Goal: Obtain resource: Download file/media

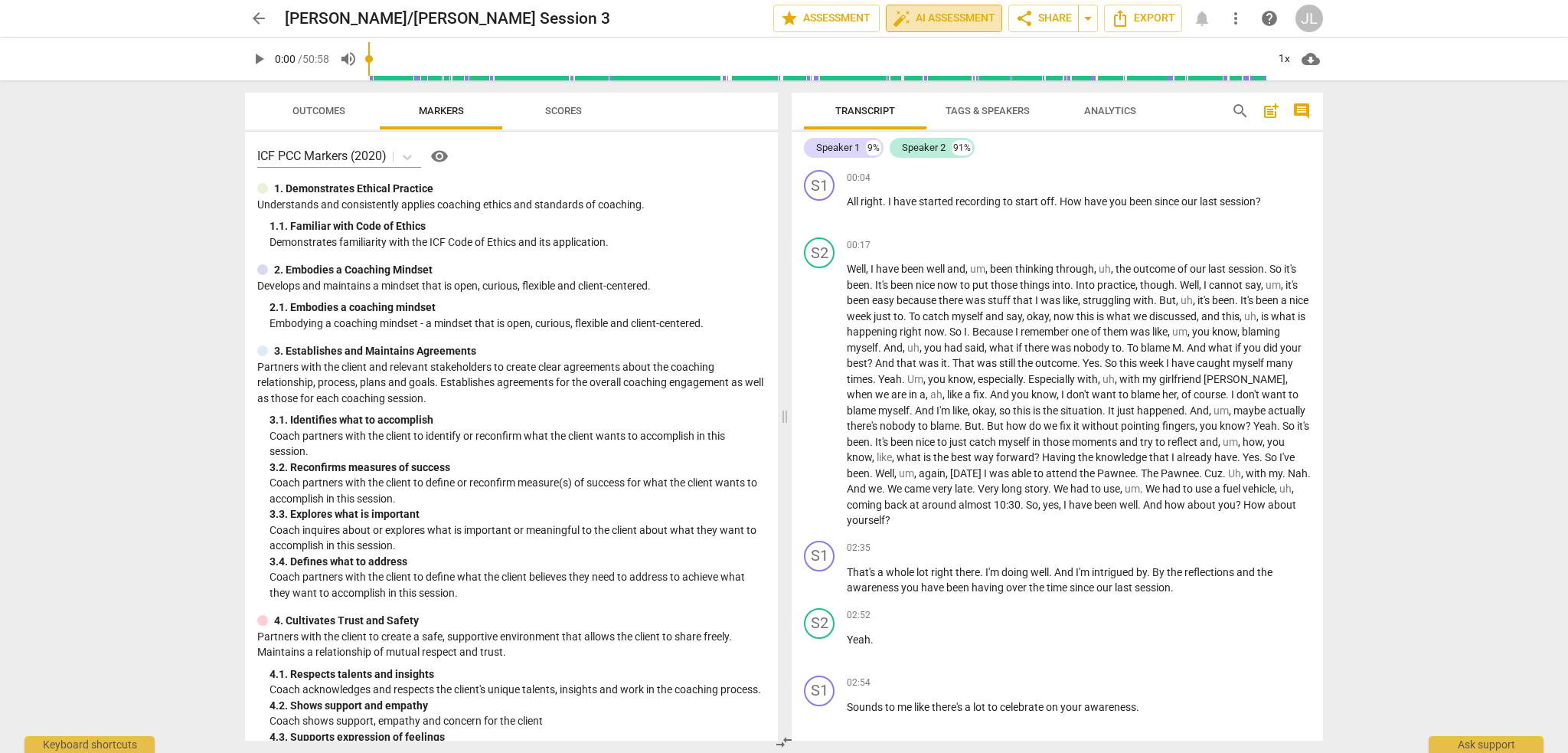
click at [974, 18] on span "auto_fix_high AI Assessment" at bounding box center [944, 18] width 103 height 18
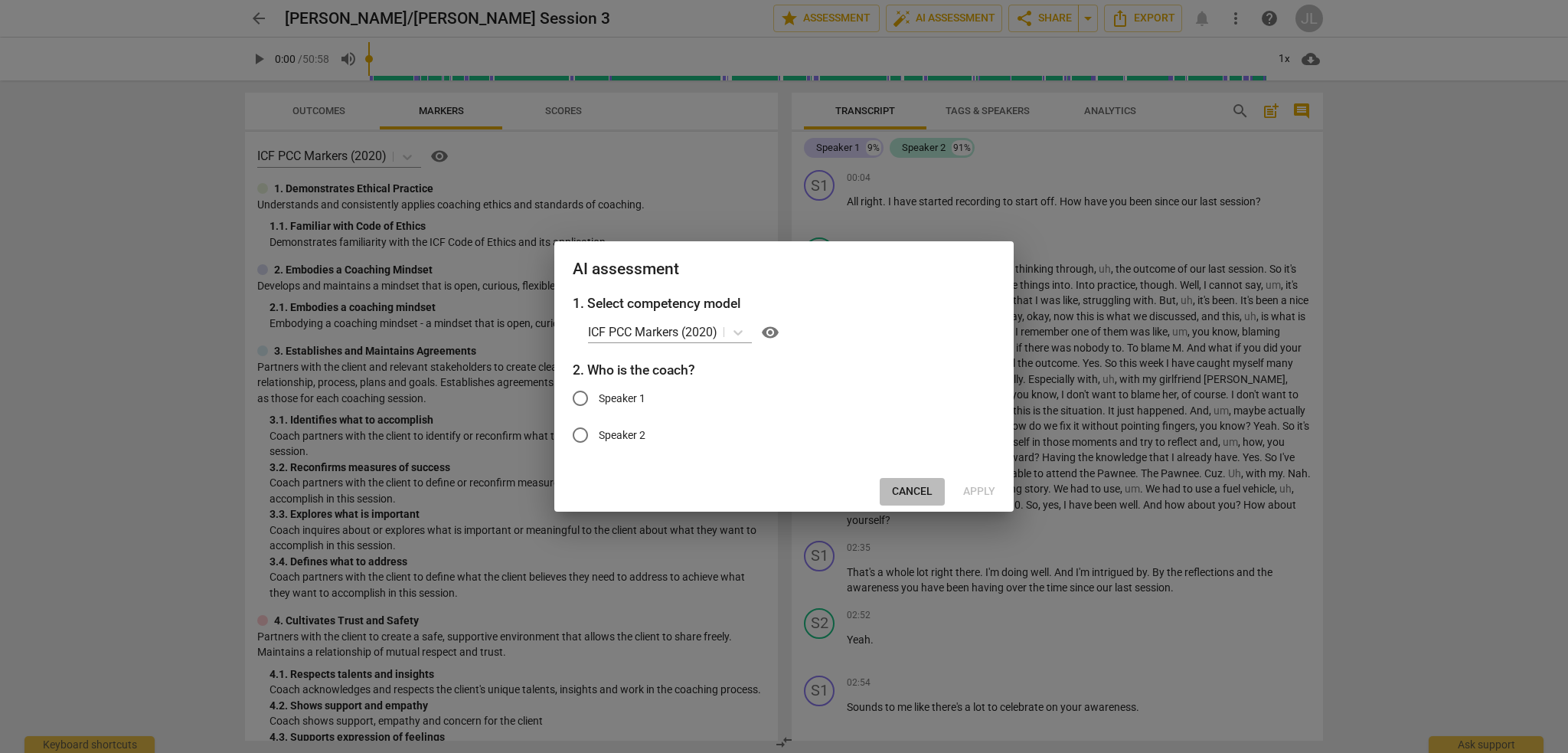
click at [915, 493] on span "Cancel" at bounding box center [912, 492] width 41 height 15
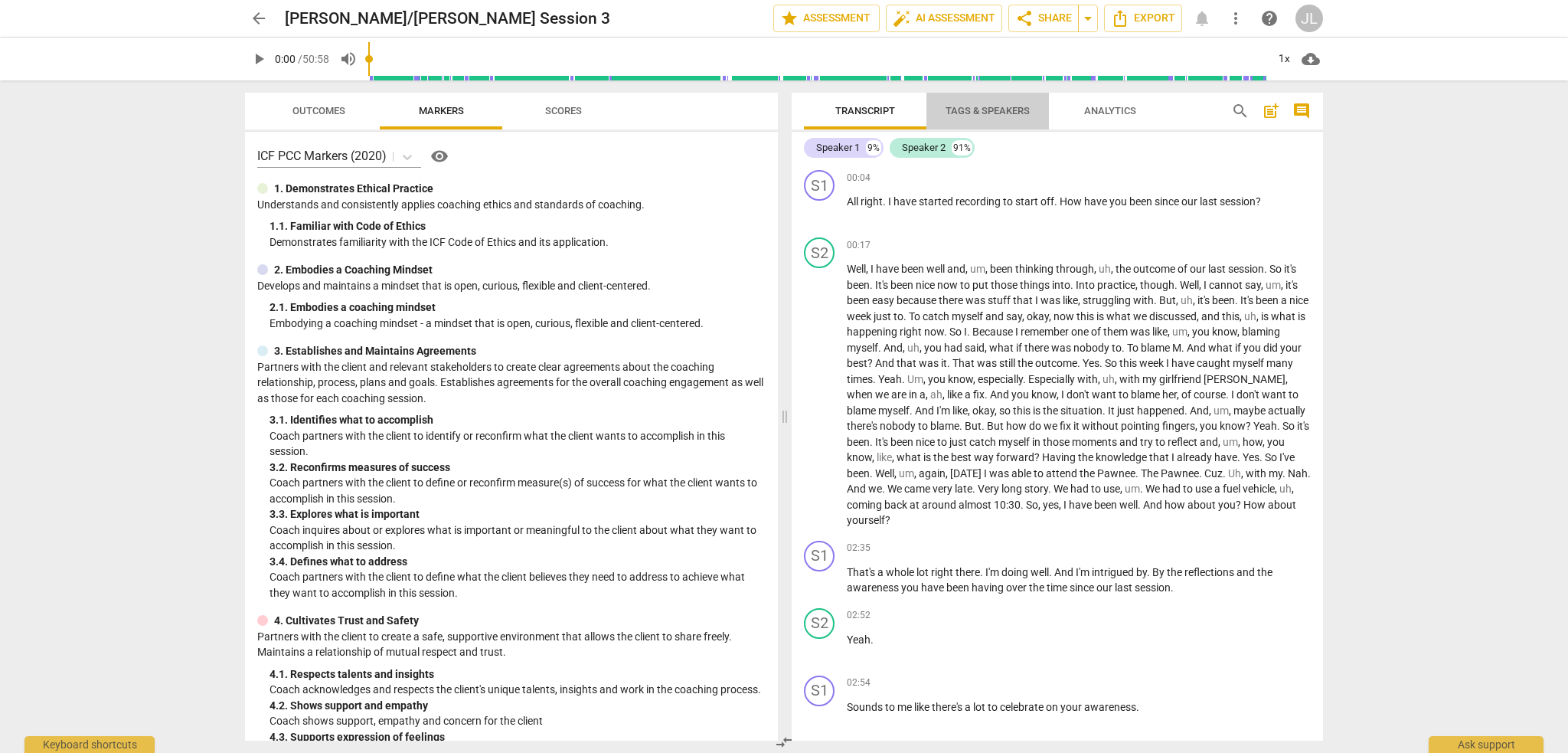
click at [994, 113] on span "Tags & Speakers" at bounding box center [988, 111] width 84 height 12
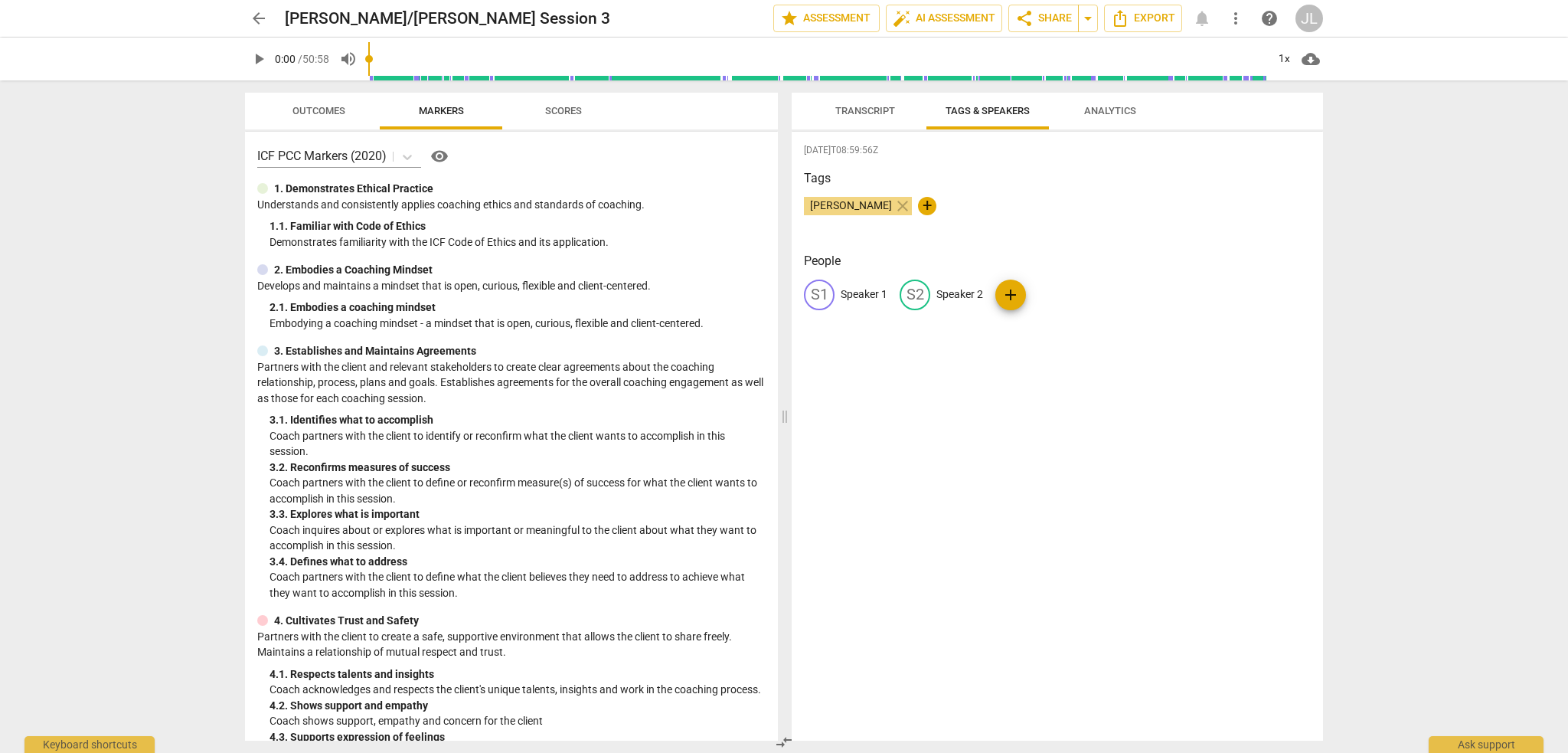
click at [855, 297] on p "Speaker 1" at bounding box center [864, 294] width 47 height 16
type input "C"
type input "[PERSON_NAME]"
click at [1046, 299] on p "Speaker 2" at bounding box center [1059, 294] width 47 height 16
type input "[PERSON_NAME]"
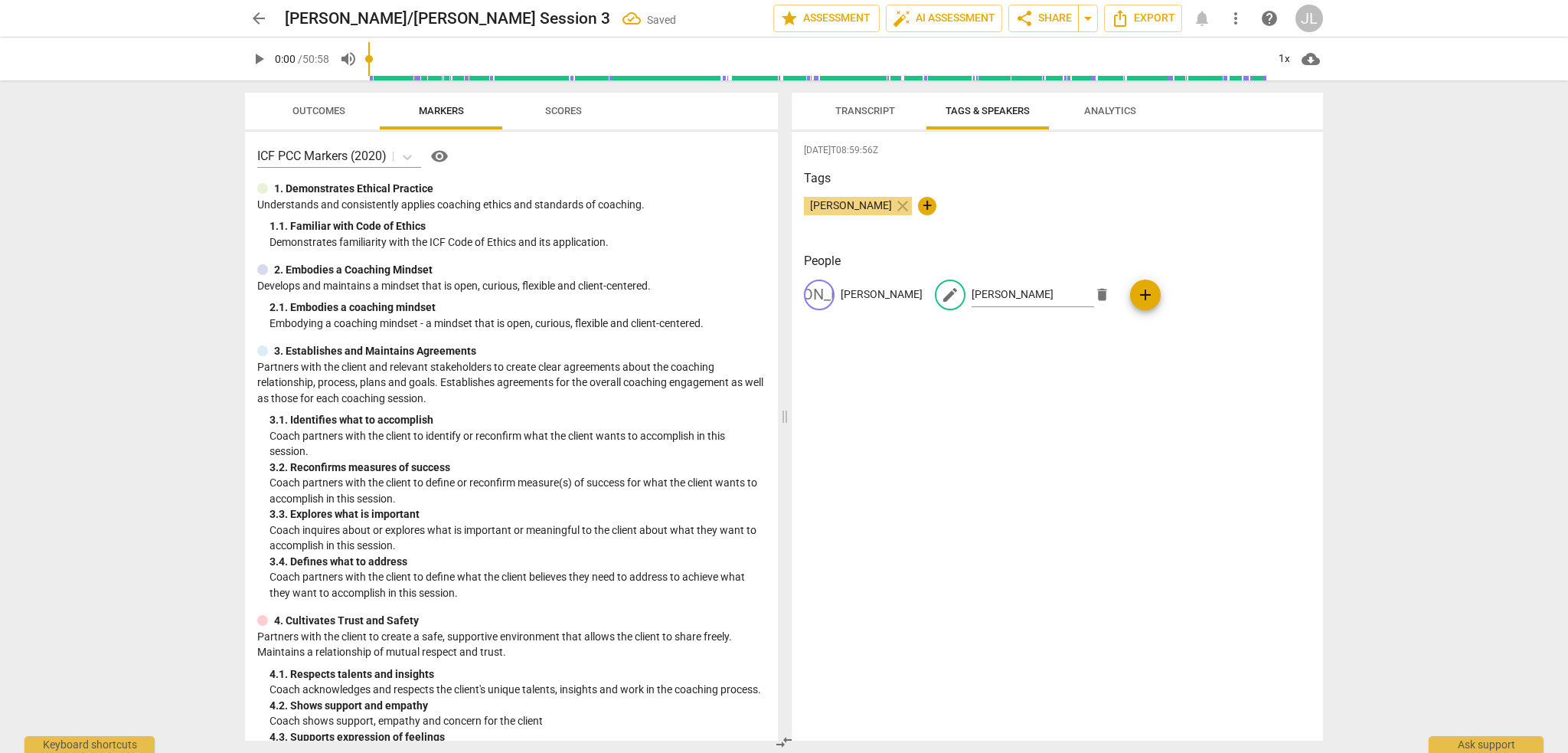
click at [988, 380] on div "[DATE]T08:59:56Z Tags [PERSON_NAME] close + People [PERSON_NAME] [PERSON_NAME] …" at bounding box center [1057, 436] width 531 height 609
click at [862, 116] on span "Transcript" at bounding box center [865, 111] width 60 height 12
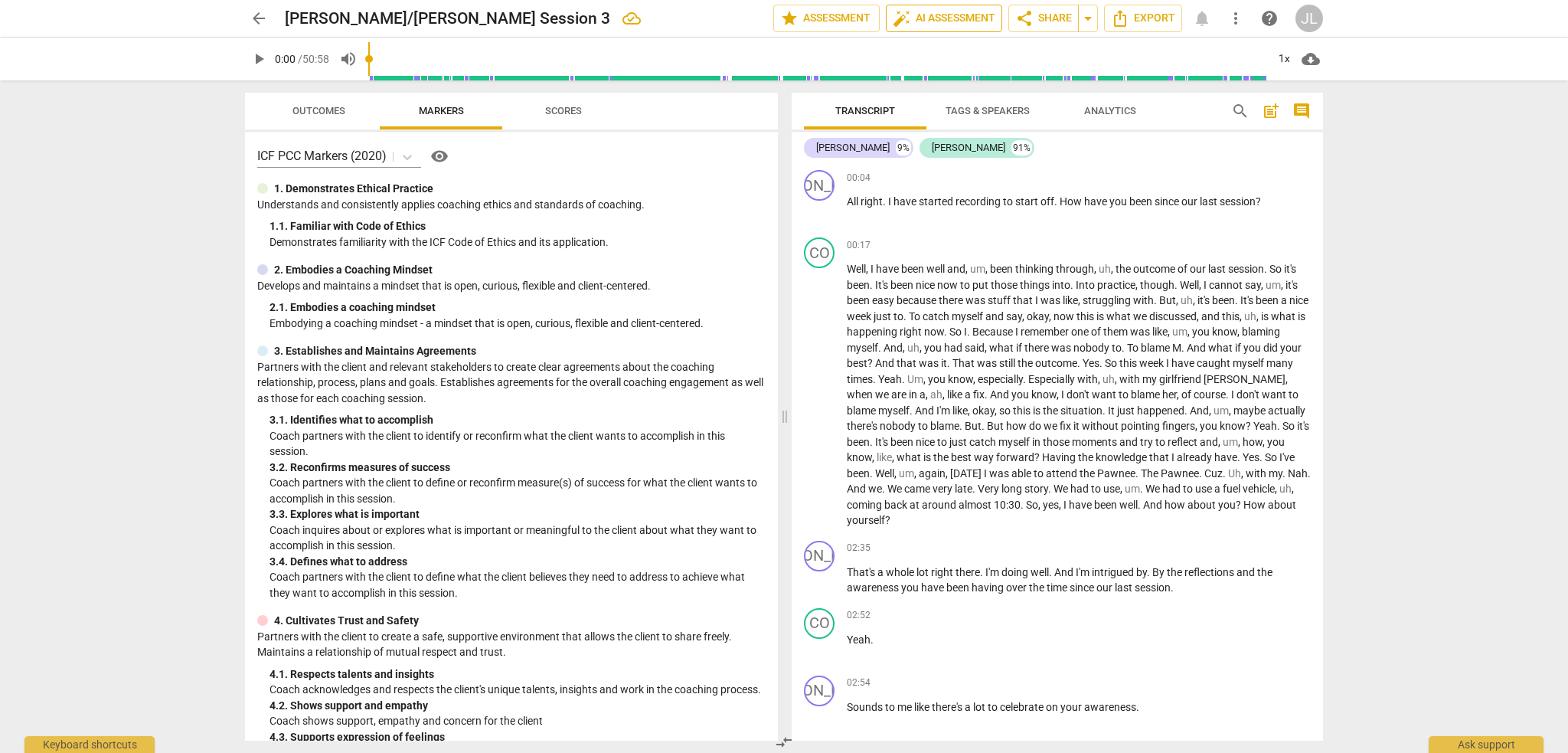
click at [953, 20] on span "auto_fix_high AI Assessment" at bounding box center [944, 18] width 103 height 18
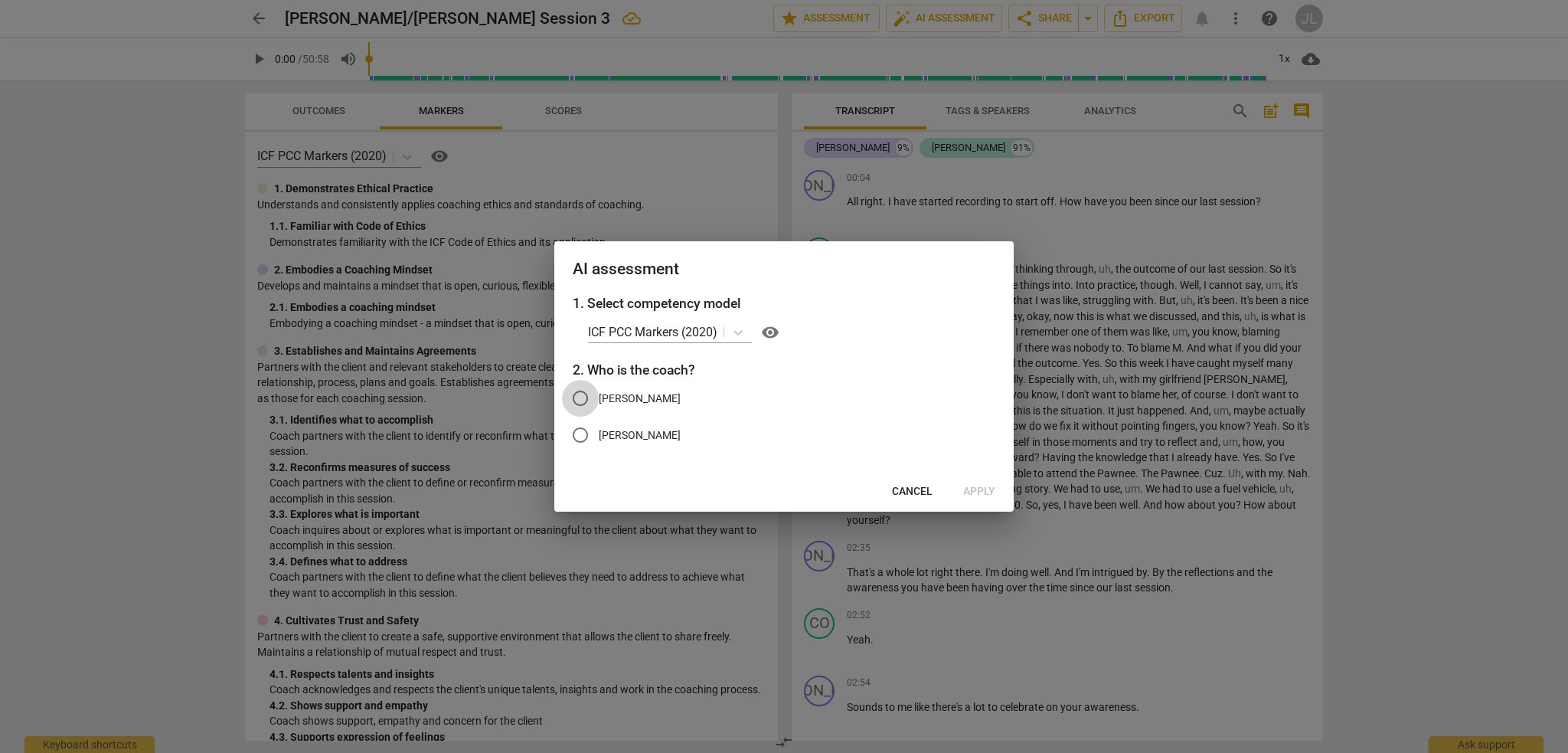
click at [578, 399] on input "[PERSON_NAME]" at bounding box center [581, 399] width 37 height 37
radio input "true"
click at [986, 490] on span "Apply" at bounding box center [979, 492] width 32 height 15
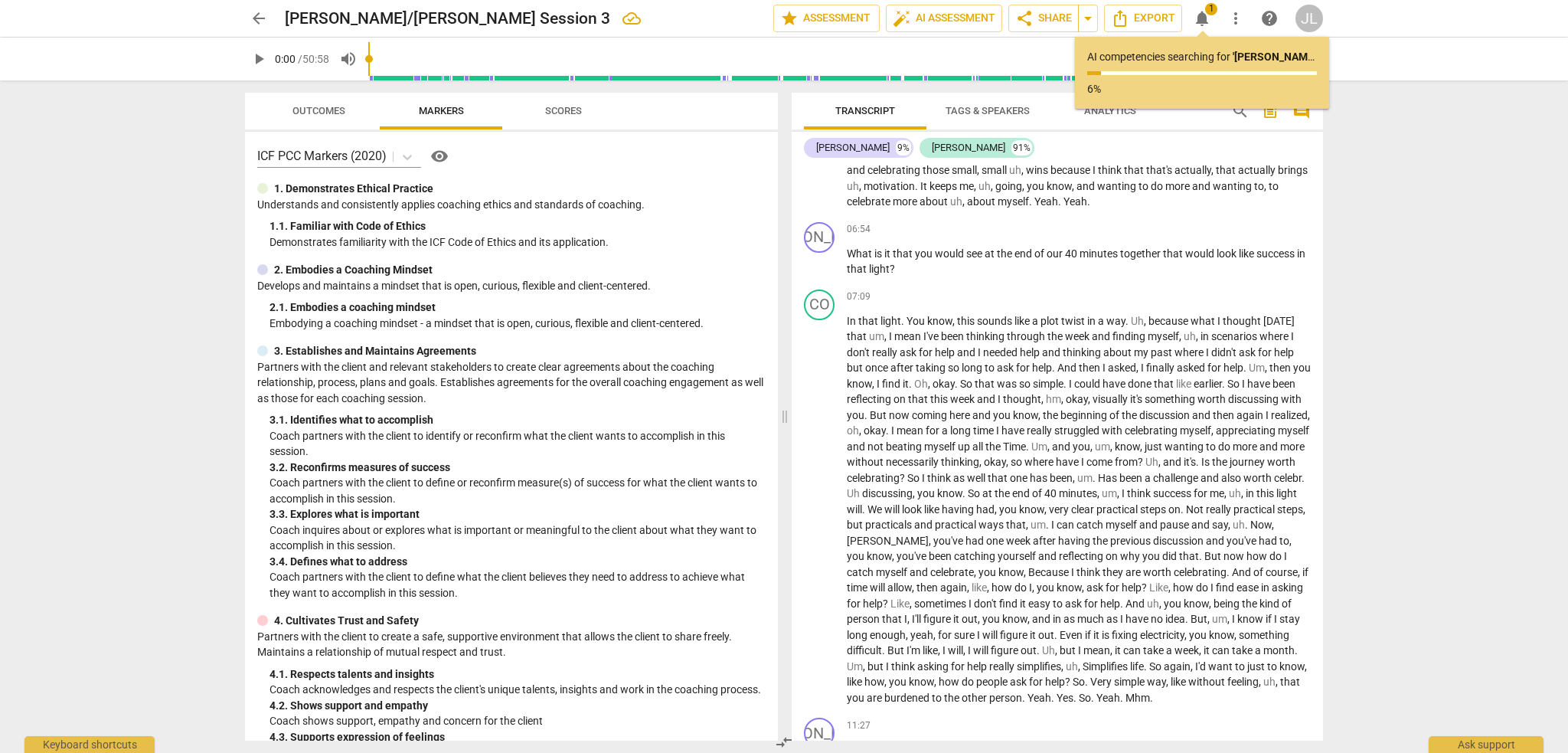
scroll to position [1333, 0]
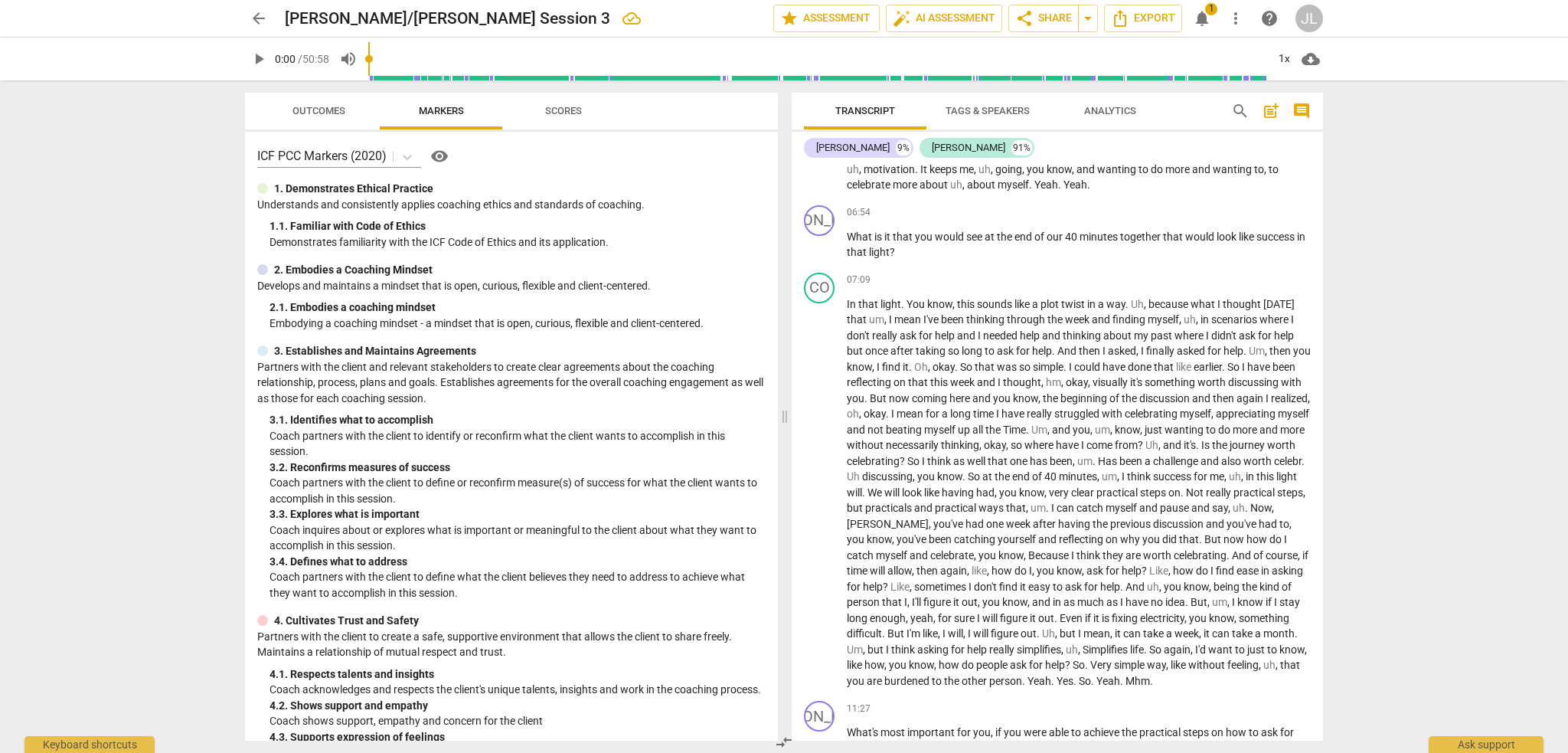
drag, startPoint x: 1322, startPoint y: 302, endPoint x: 1317, endPoint y: 352, distance: 50.2
click at [1317, 352] on div "JO play_arrow pause 00:04 + Add competency keyboard_arrow_right All right . I h…" at bounding box center [1057, 452] width 531 height 577
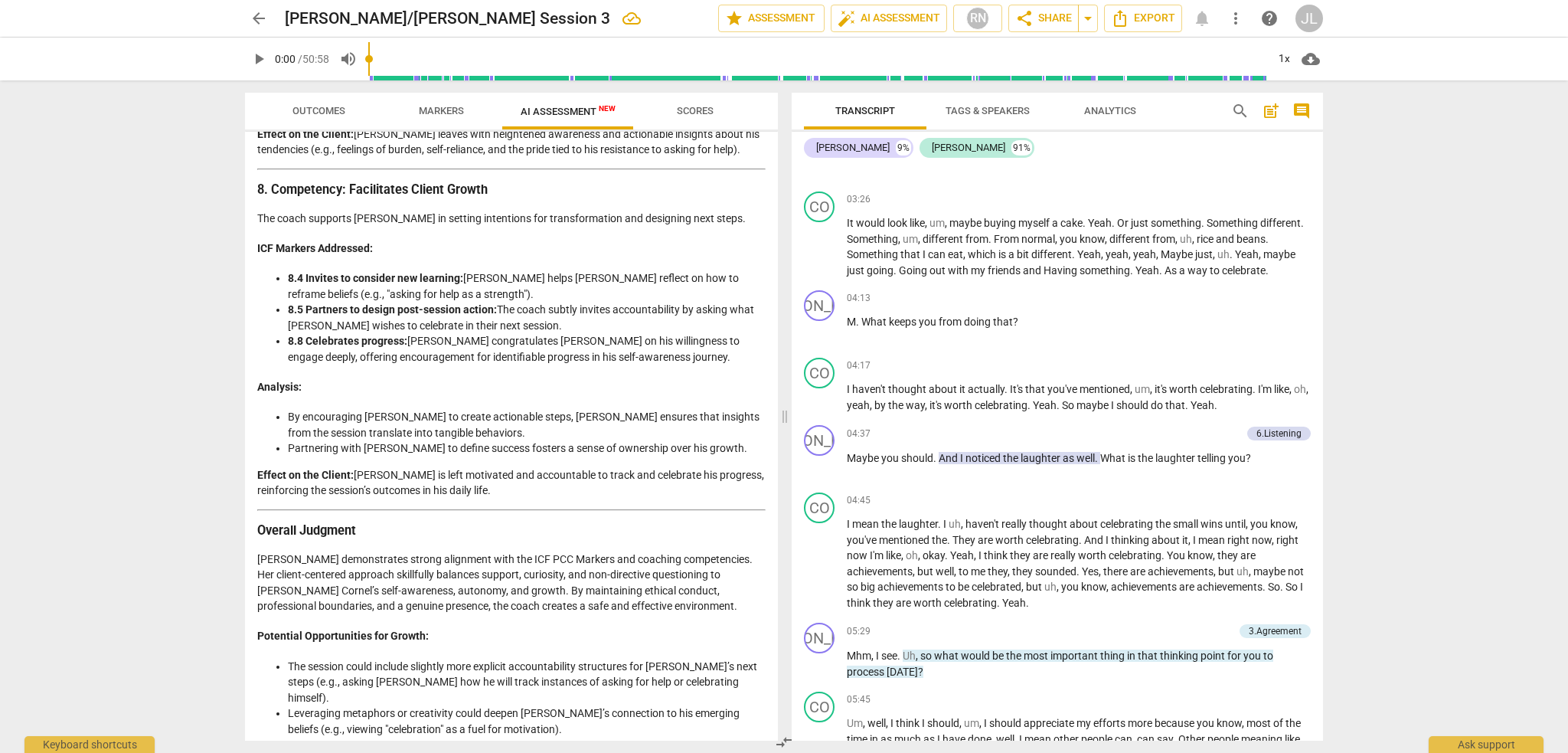
scroll to position [0, 0]
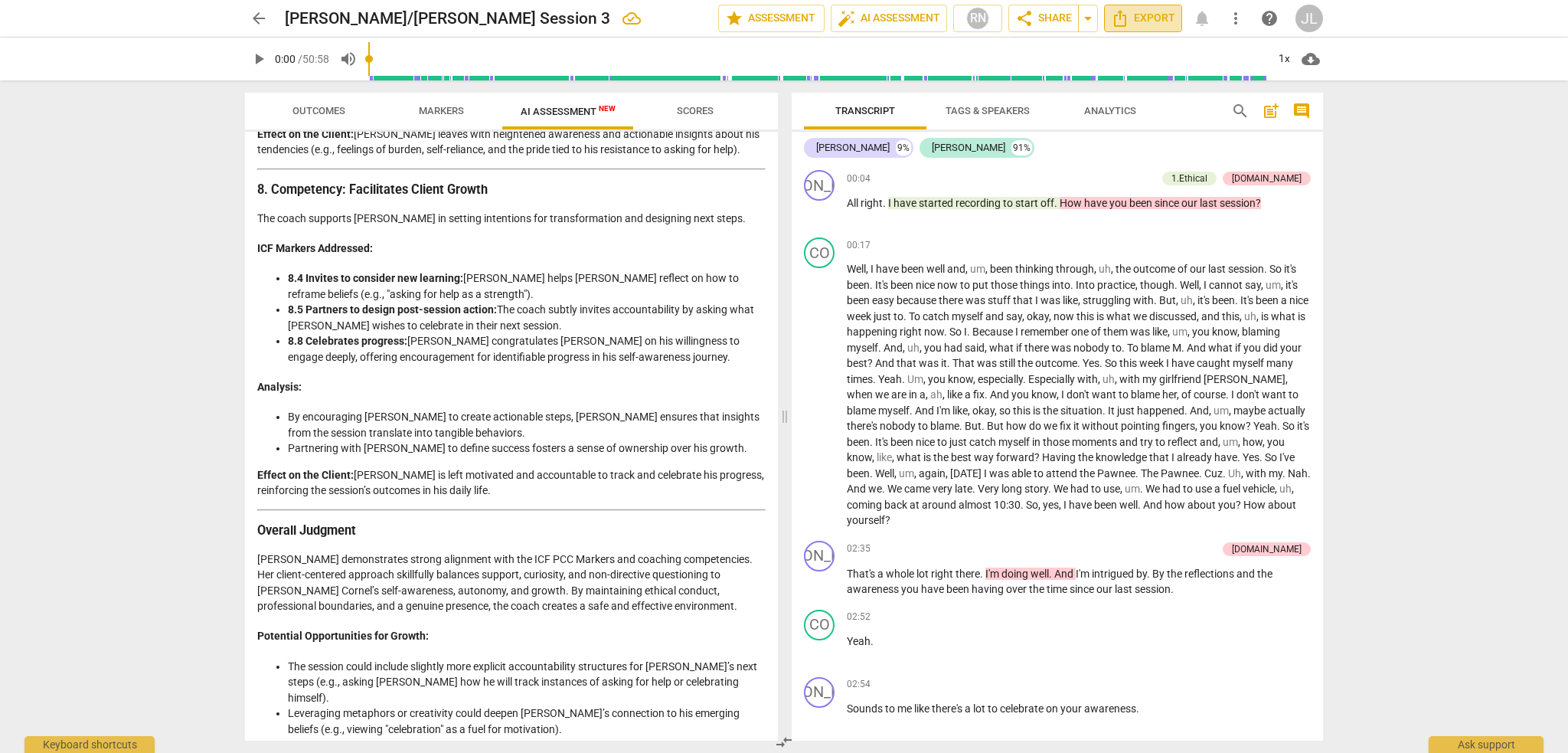
click at [1155, 18] on span "Export" at bounding box center [1143, 18] width 65 height 18
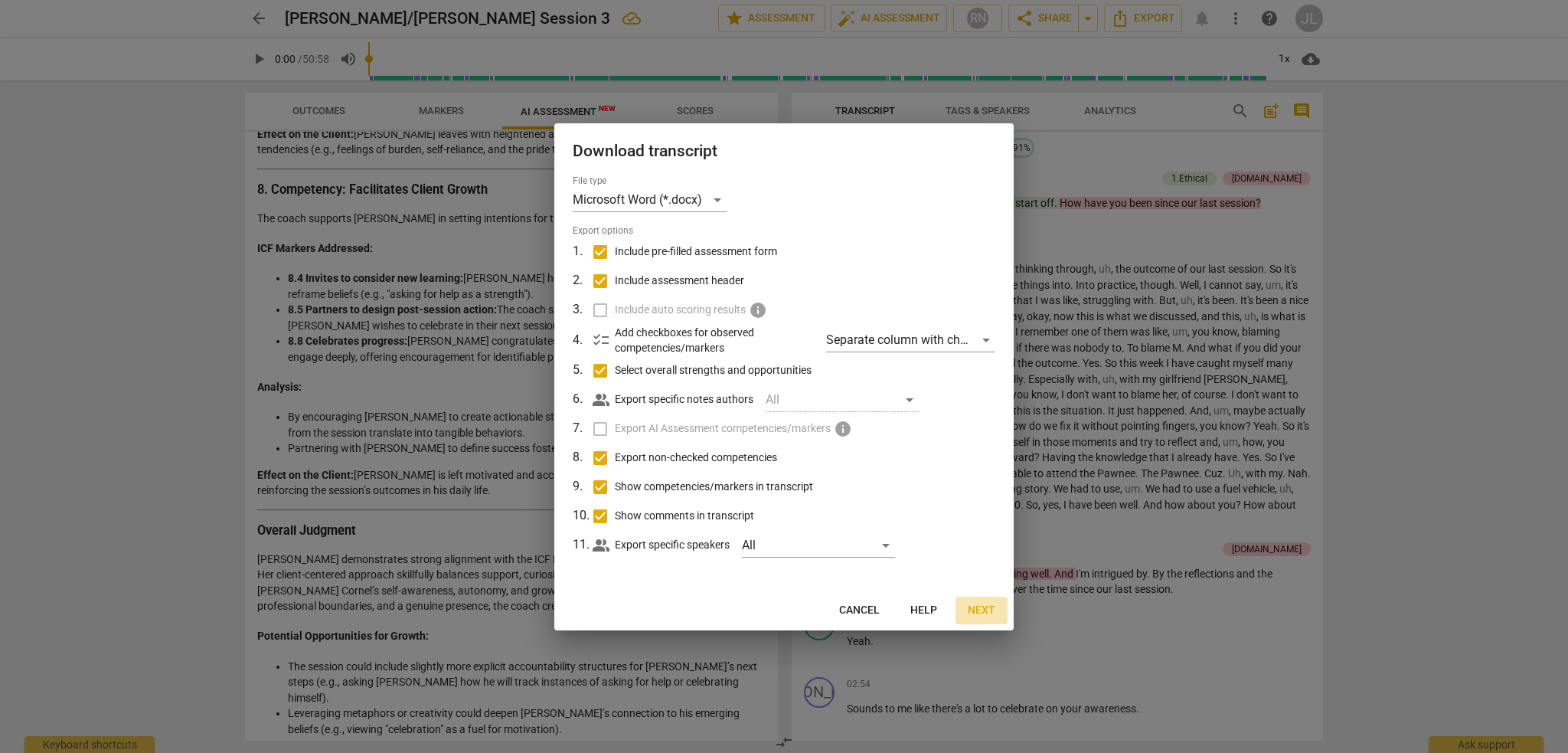
click at [981, 611] on span "Next" at bounding box center [981, 611] width 28 height 15
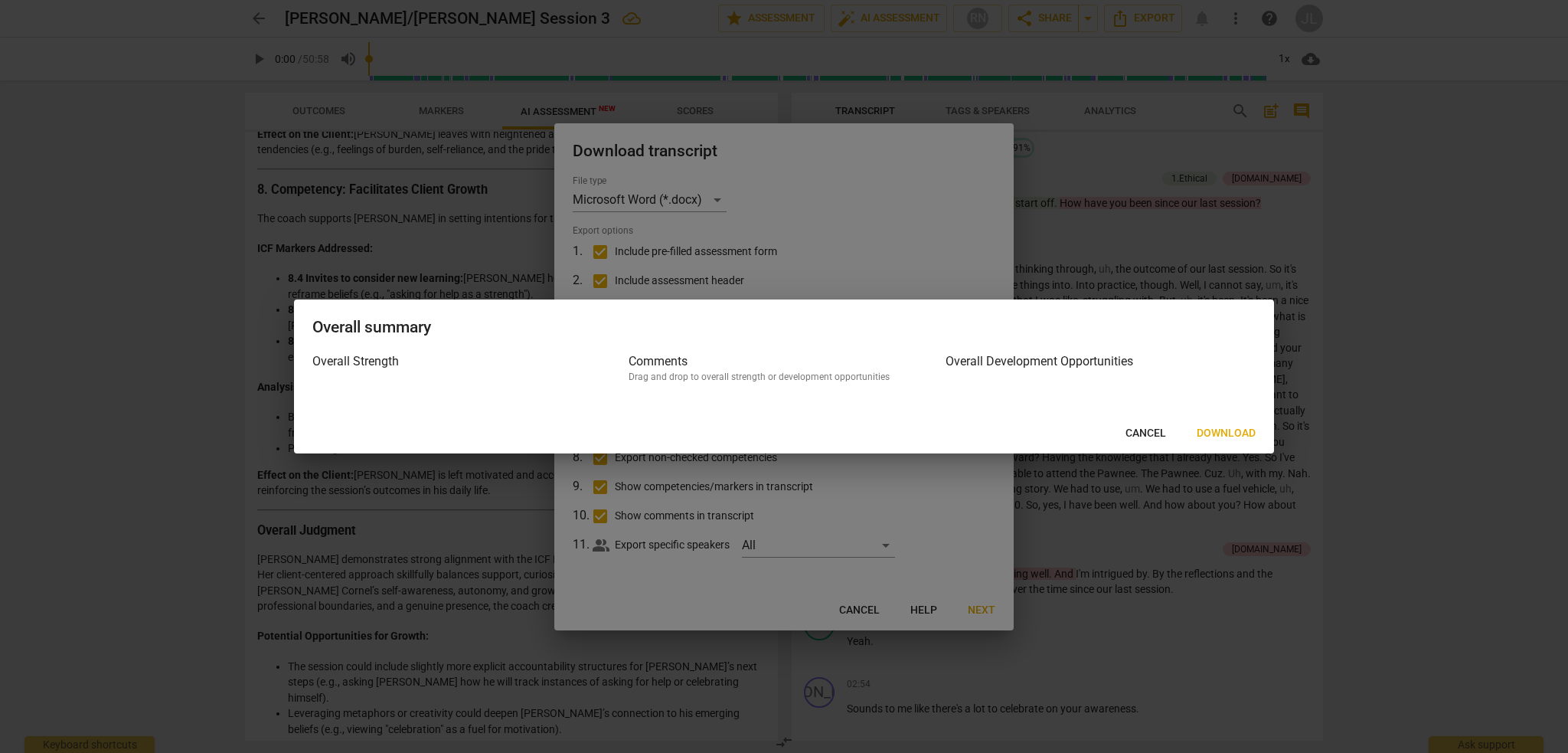
click at [875, 612] on div at bounding box center [784, 376] width 1568 height 753
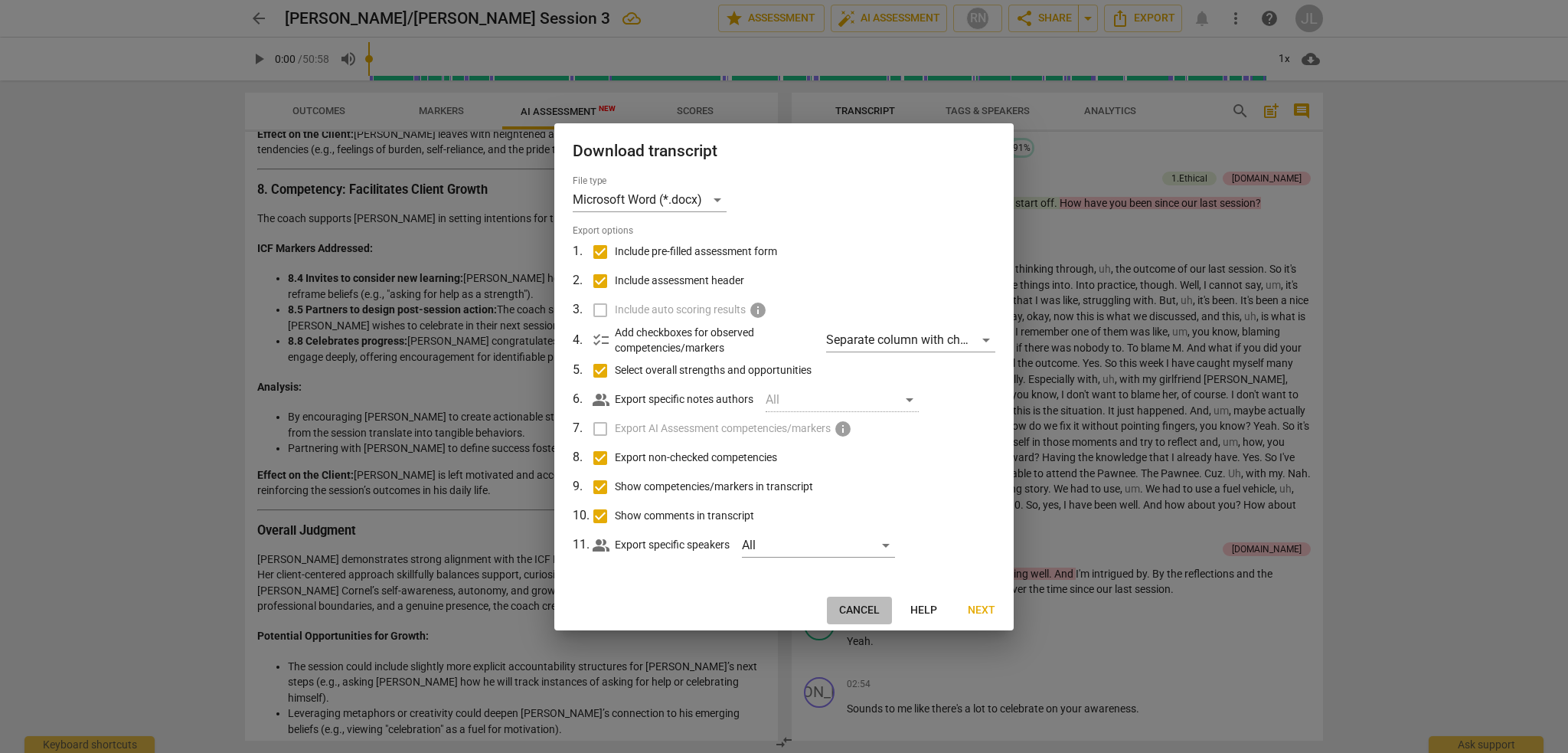
click at [875, 612] on span "Cancel" at bounding box center [859, 611] width 41 height 15
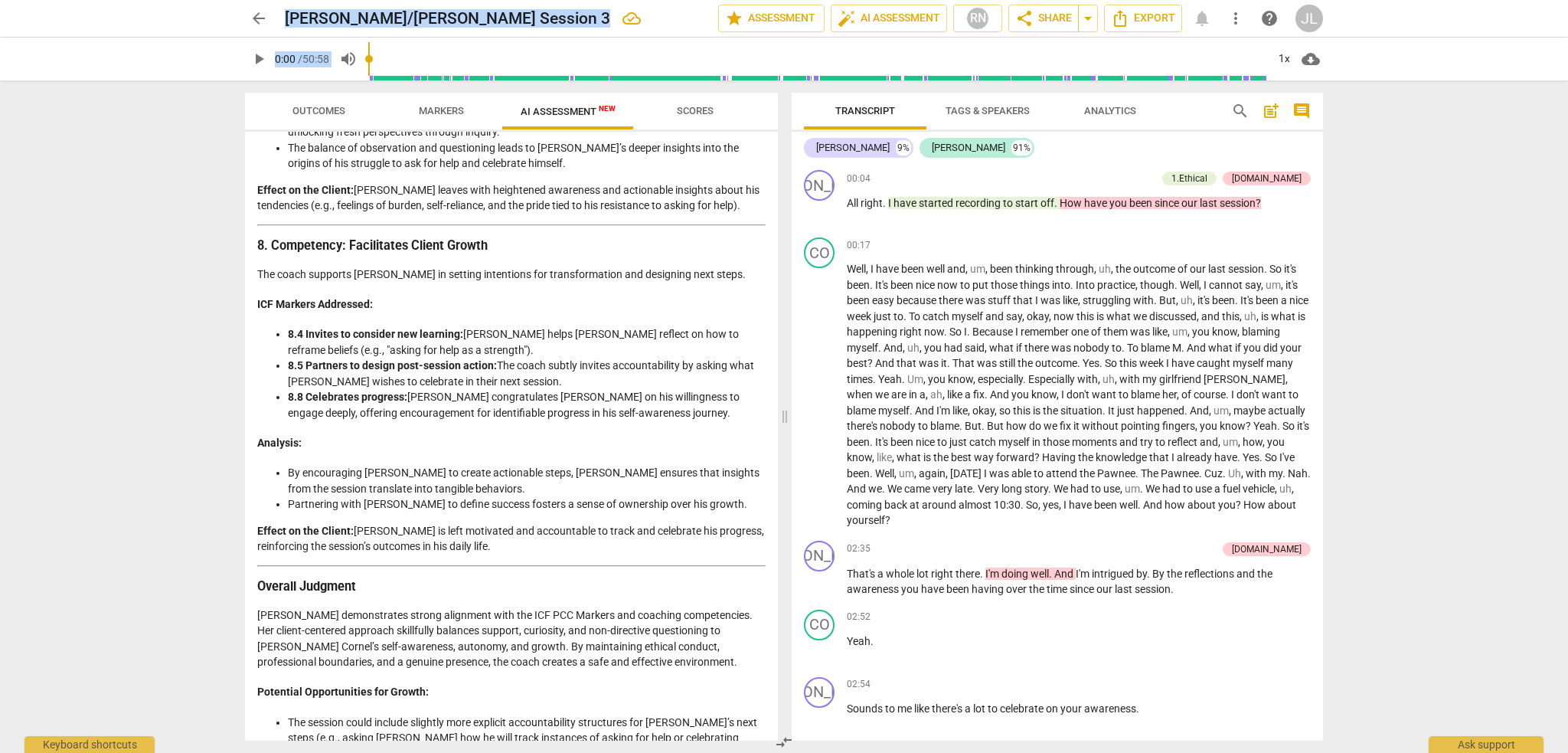
scroll to position [2790, 0]
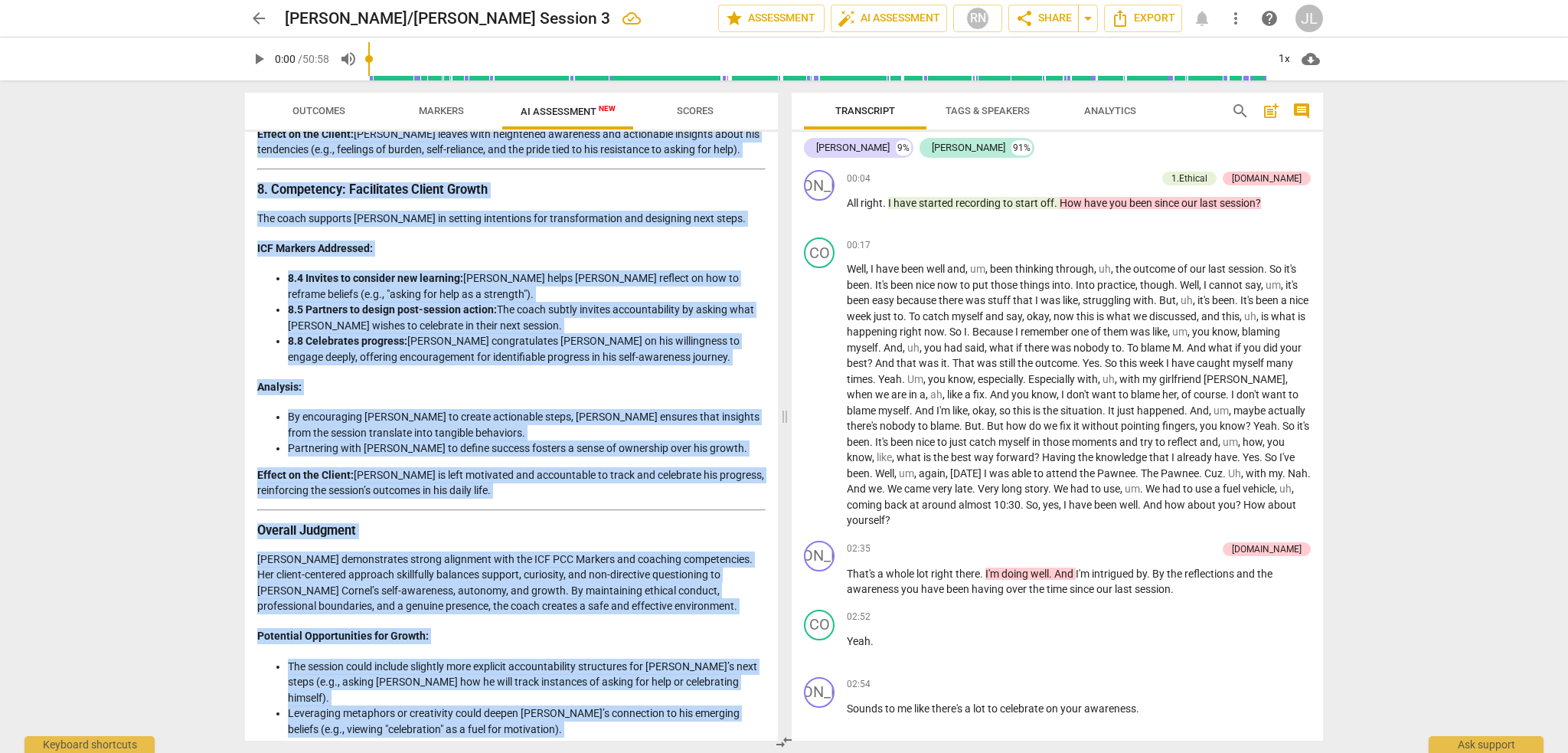
drag, startPoint x: 258, startPoint y: 182, endPoint x: 475, endPoint y: 731, distance: 590.3
click at [475, 731] on div "Disclaimer: AI can make mistakes. Consult a qualified mentor coach before actin…" at bounding box center [511, 436] width 533 height 609
copy div "Loremips Dolorsi Ametcons: Adip eli Seddoeius (TEM INC Utlabor Etdolorem) Aliq …"
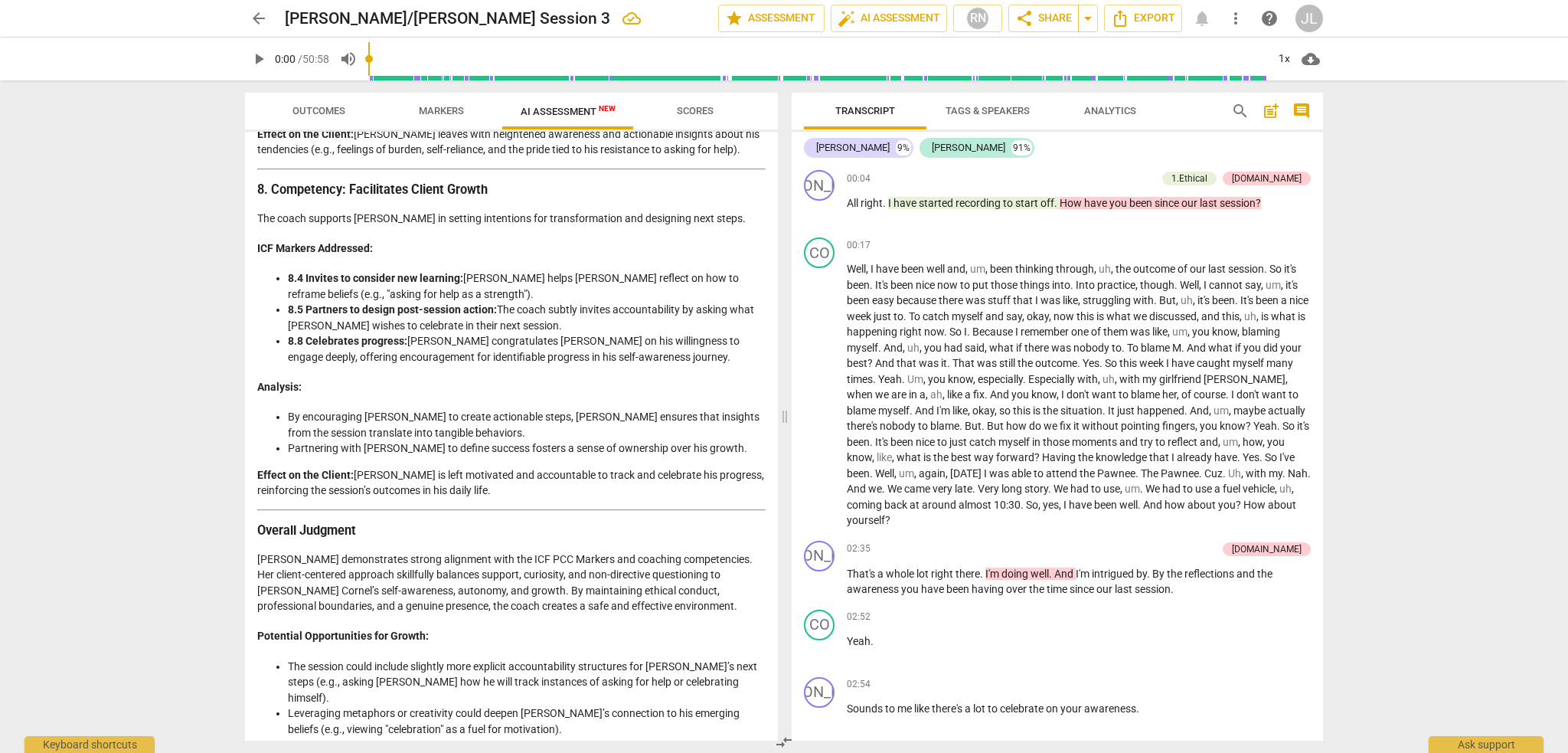
click at [1411, 526] on div "arrow_back [PERSON_NAME]/[PERSON_NAME] Session 3 edit star Assessment auto_fix_…" at bounding box center [784, 376] width 1568 height 753
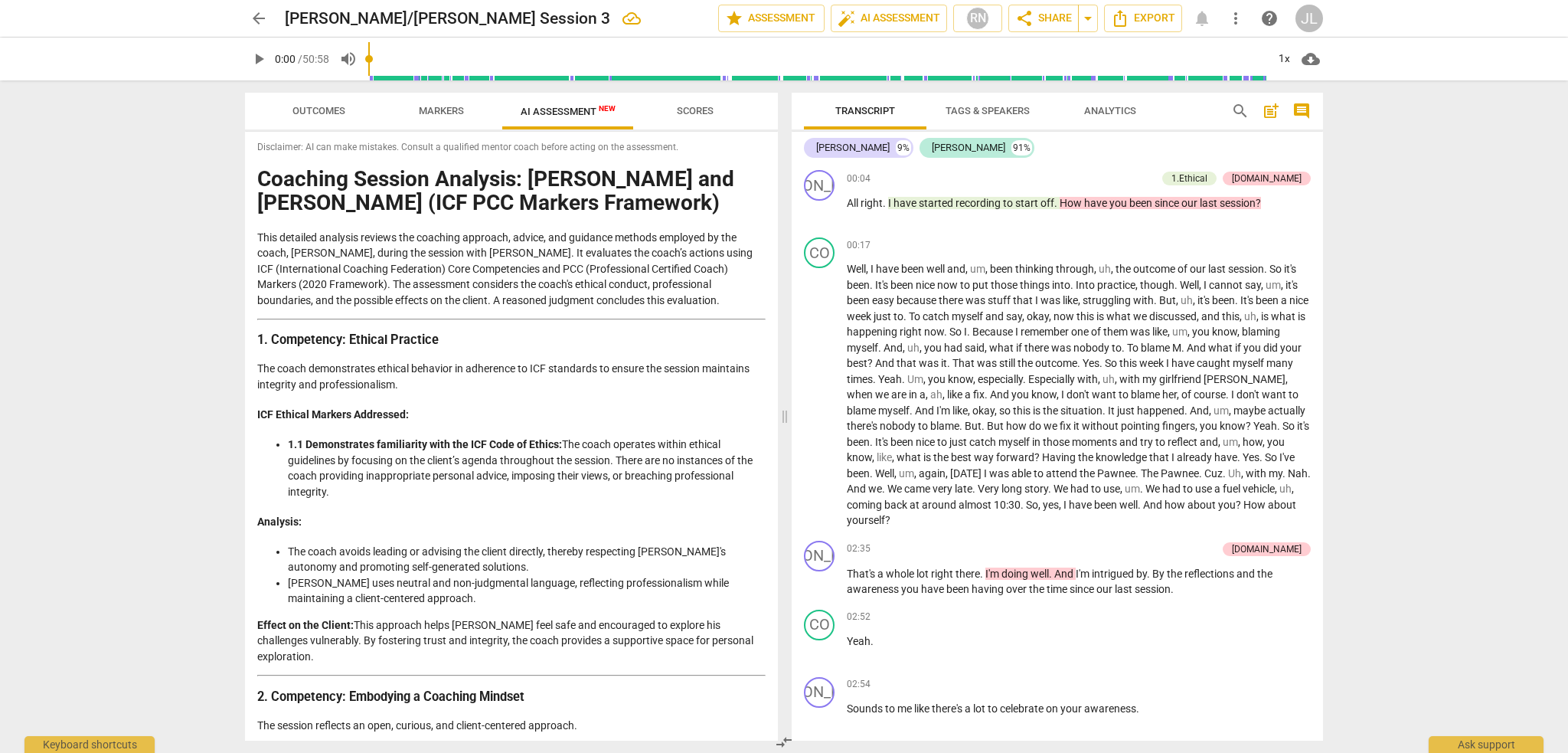
scroll to position [0, 0]
click at [1154, 12] on span "Export" at bounding box center [1143, 18] width 65 height 18
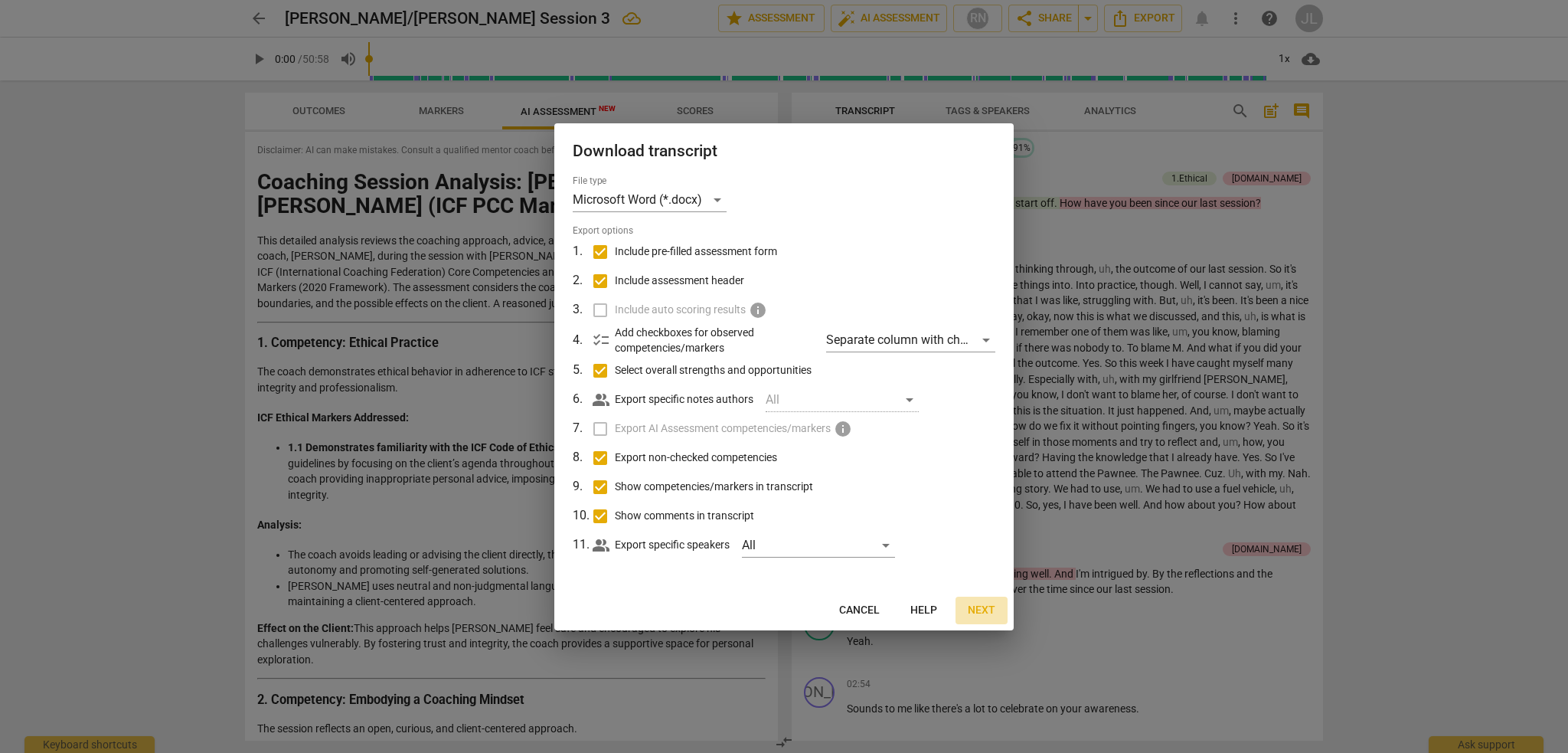
click at [975, 609] on span "Next" at bounding box center [981, 611] width 28 height 15
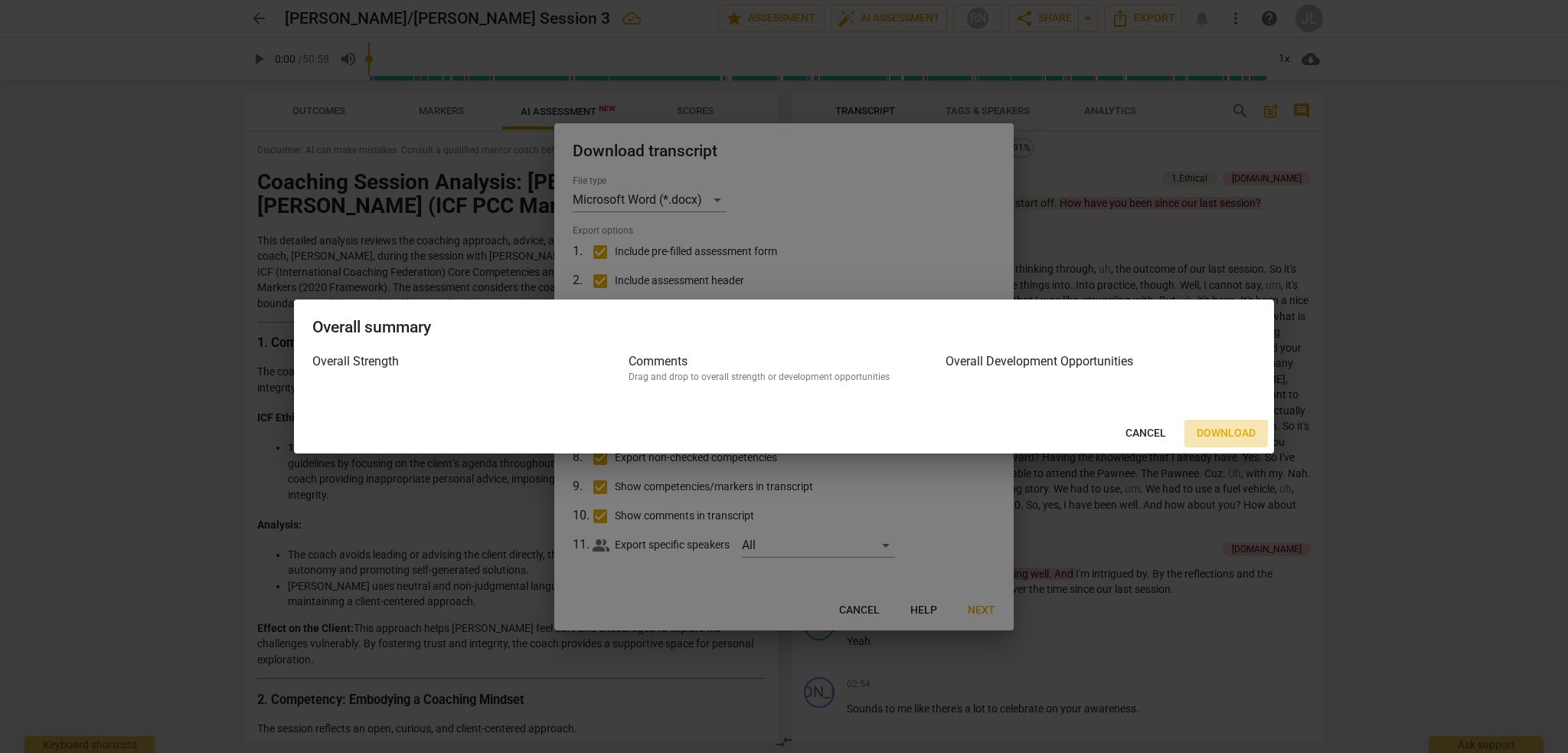
click at [1234, 433] on span "Download" at bounding box center [1226, 433] width 59 height 15
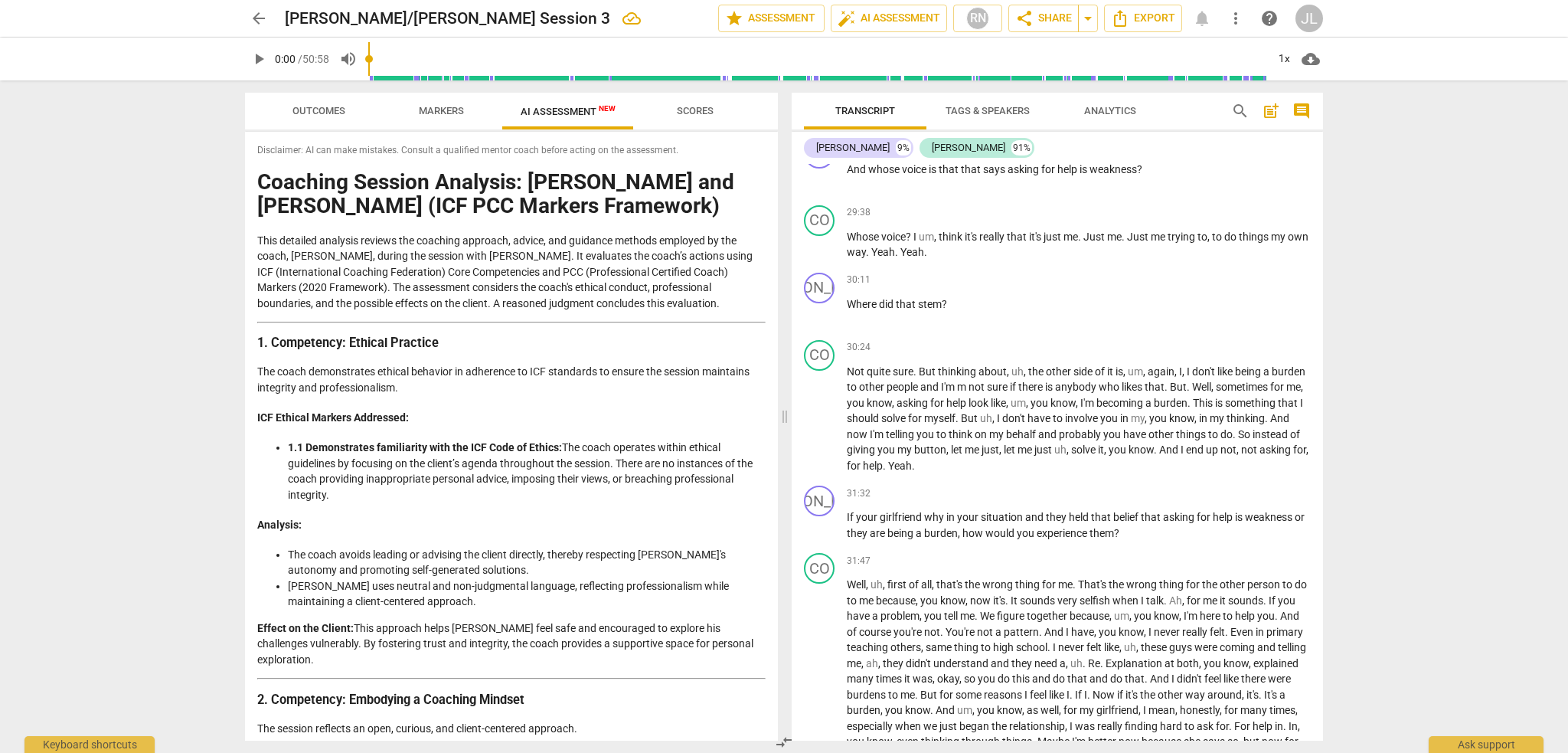
scroll to position [4142, 0]
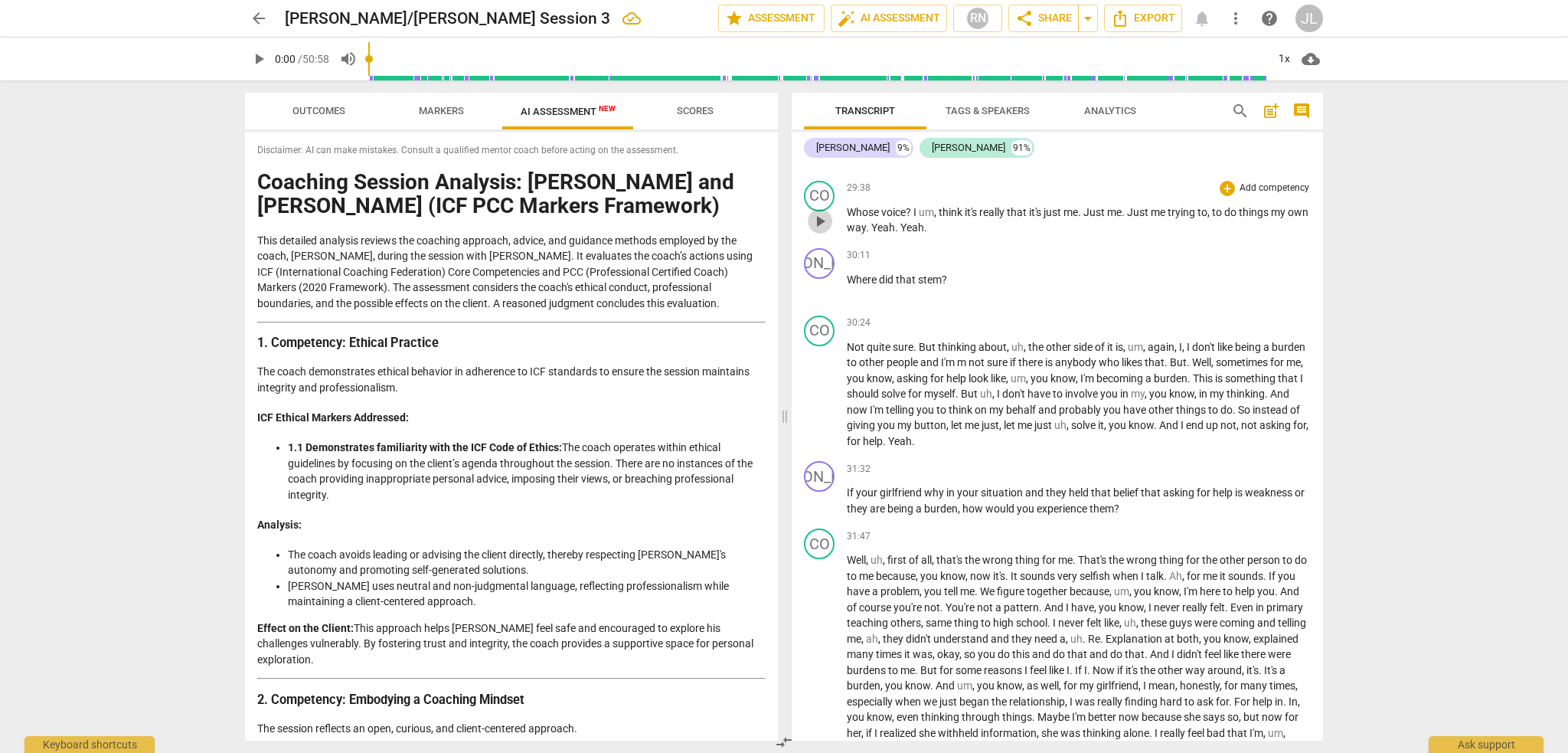
click at [815, 227] on span "play_arrow" at bounding box center [820, 221] width 18 height 18
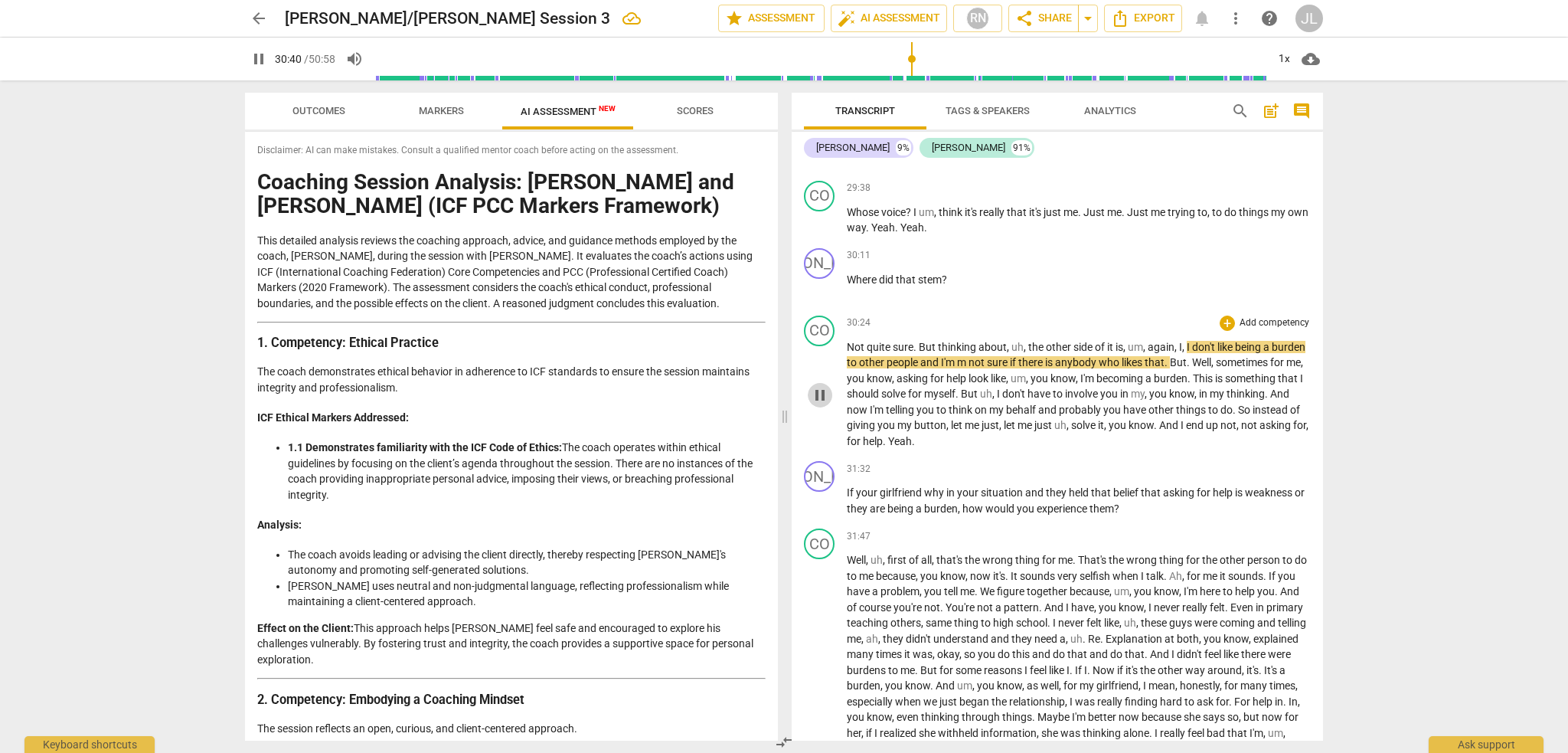
click at [825, 405] on span "pause" at bounding box center [820, 396] width 18 height 18
click at [820, 511] on span "play_arrow" at bounding box center [820, 502] width 18 height 18
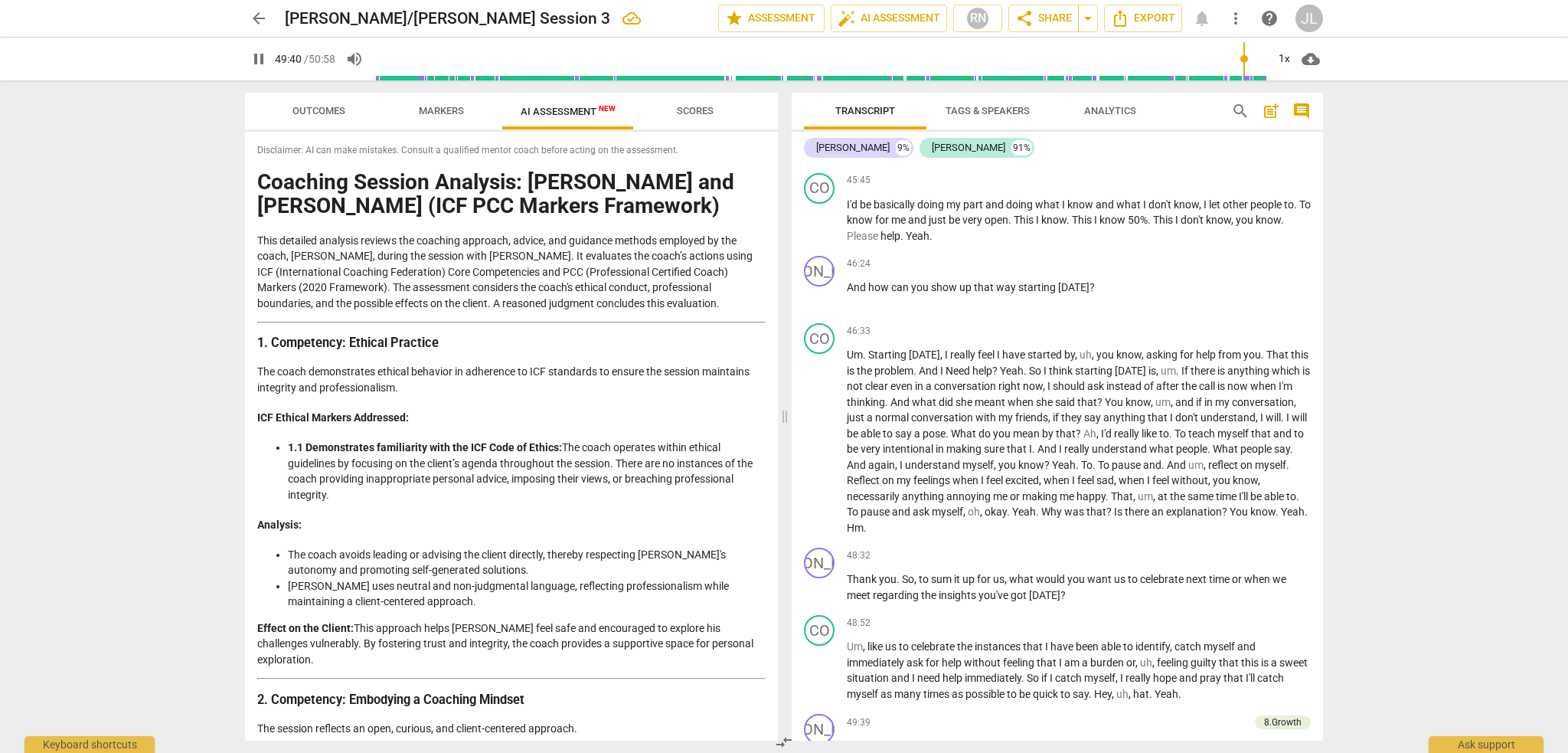
scroll to position [7037, 0]
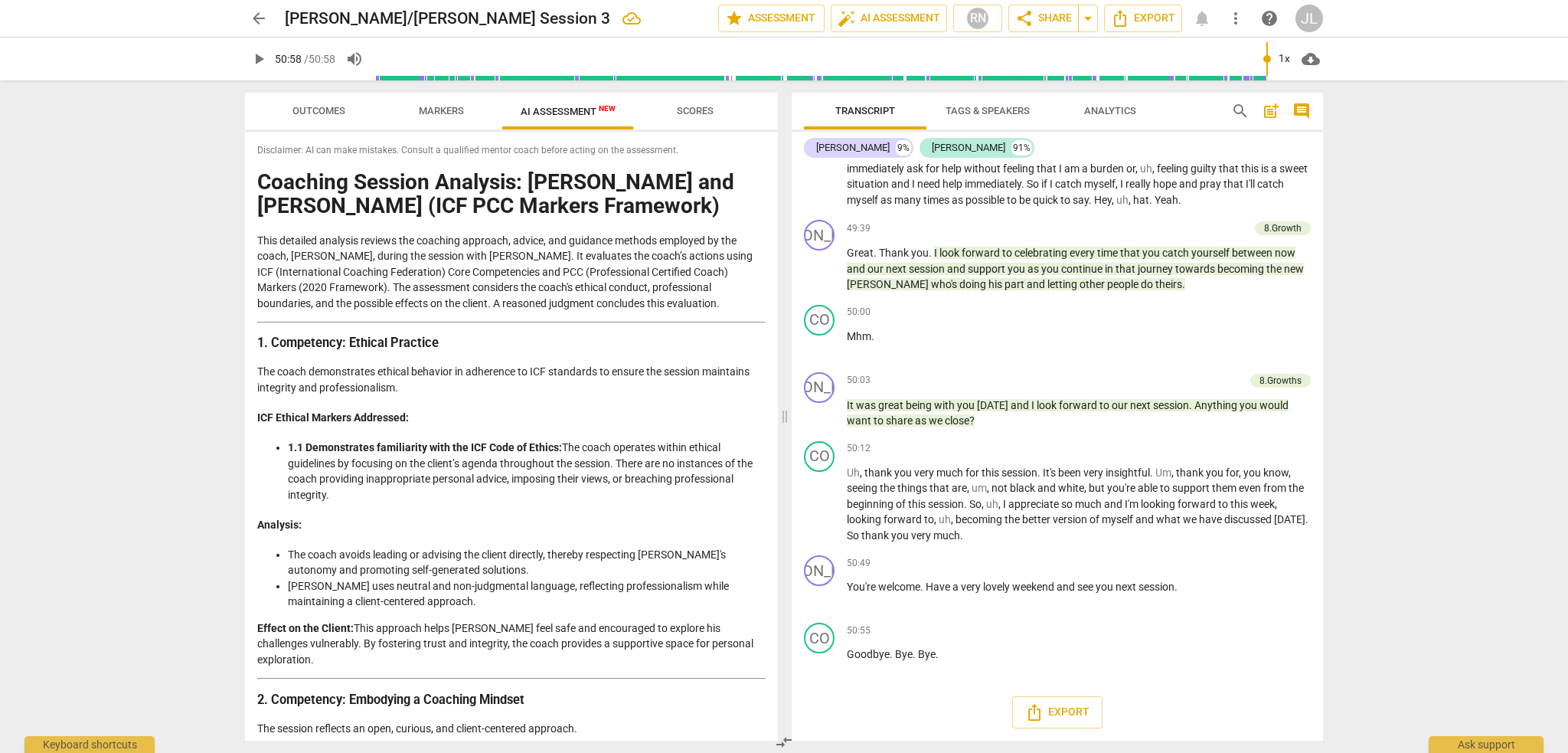
type input "3058"
